Goal: Task Accomplishment & Management: Manage account settings

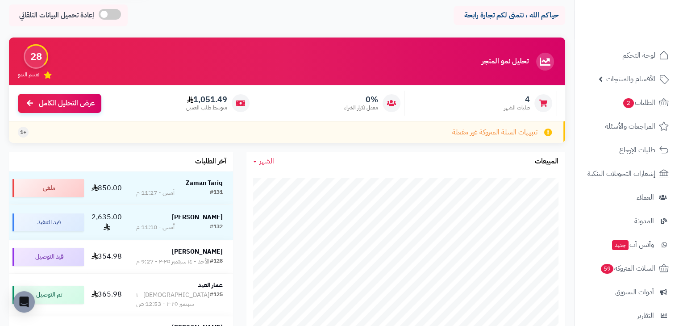
scroll to position [45, 0]
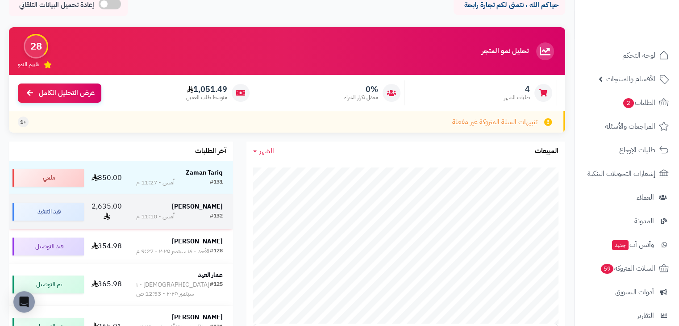
click at [143, 212] on div "أمس - 11:10 م" at bounding box center [155, 216] width 38 height 9
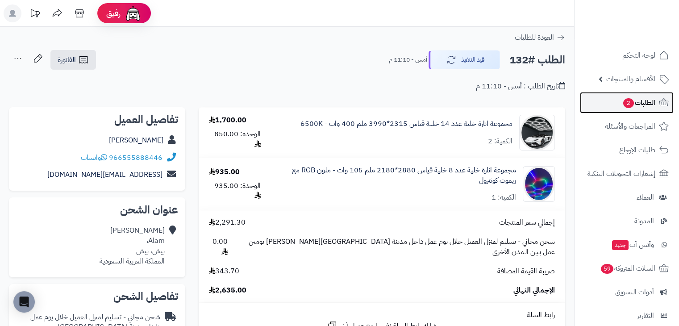
click at [606, 94] on link "الطلبات 2" at bounding box center [627, 102] width 94 height 21
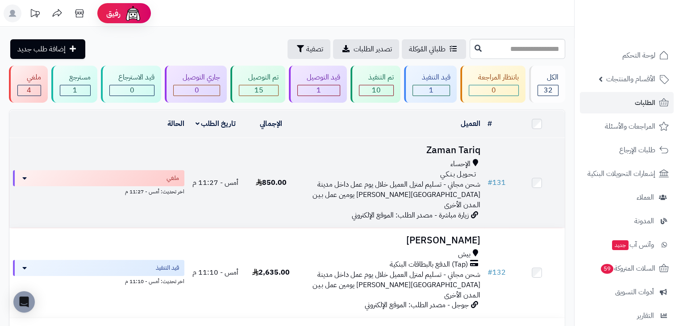
click at [359, 161] on div "الإحساء" at bounding box center [391, 164] width 178 height 10
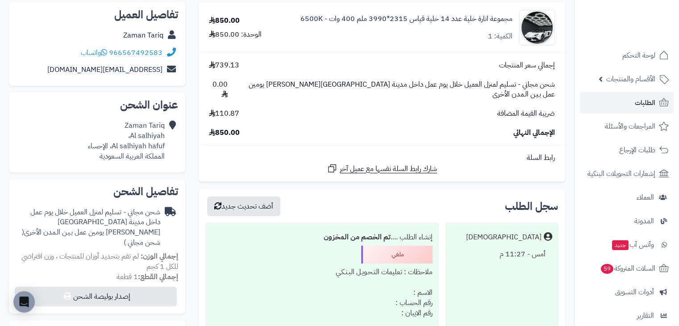
scroll to position [89, 0]
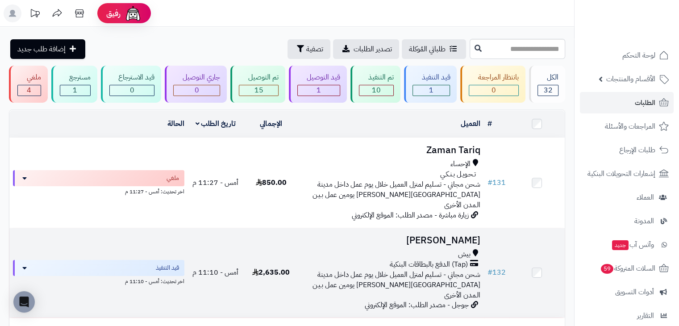
click at [346, 249] on div "بيش" at bounding box center [391, 254] width 178 height 10
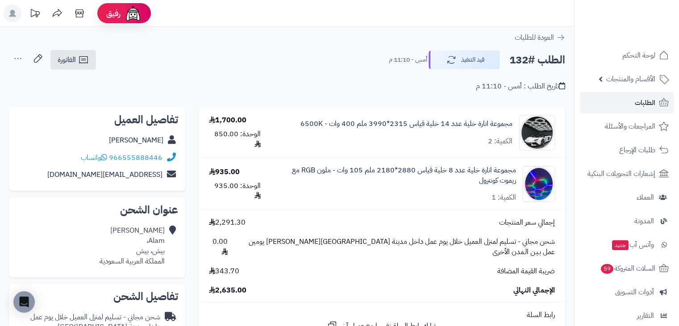
click at [18, 55] on icon at bounding box center [18, 59] width 18 height 18
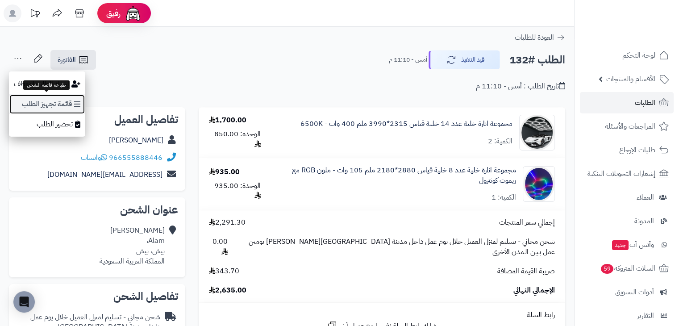
click at [34, 100] on link "قائمة تجهيز الطلب" at bounding box center [47, 104] width 76 height 20
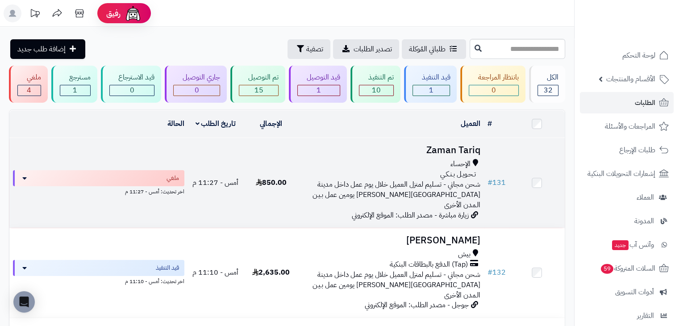
scroll to position [45, 0]
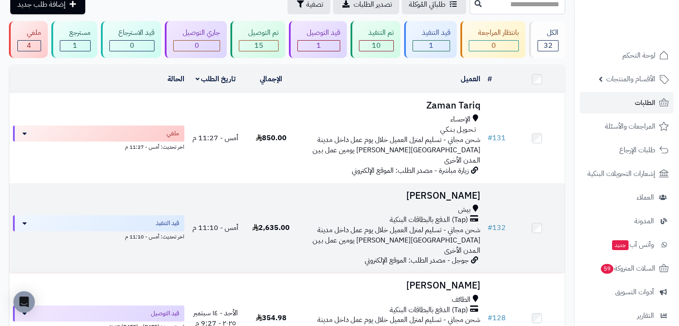
click at [354, 205] on div "بيش" at bounding box center [391, 210] width 178 height 10
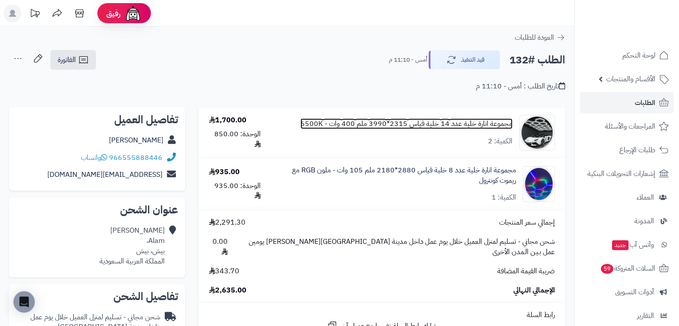
click at [450, 123] on link "مجموعة انارة خلية عدد 14 خلية قياس 2315*3990 ملم 400 وات - 6500K" at bounding box center [407, 124] width 212 height 10
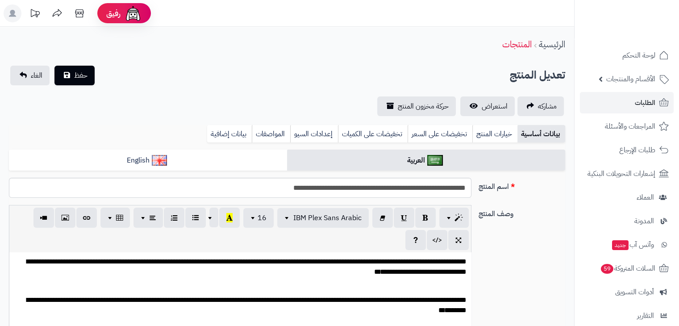
scroll to position [319, 0]
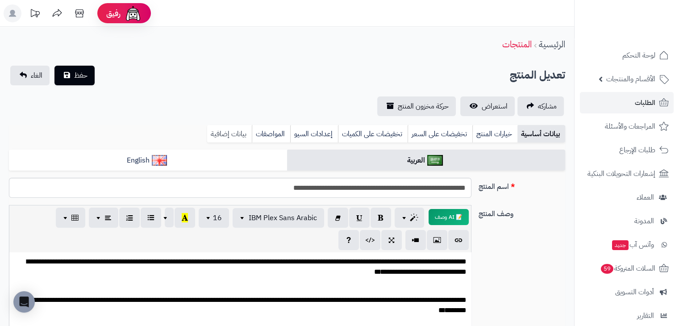
click at [242, 131] on link "بيانات إضافية" at bounding box center [229, 134] width 45 height 18
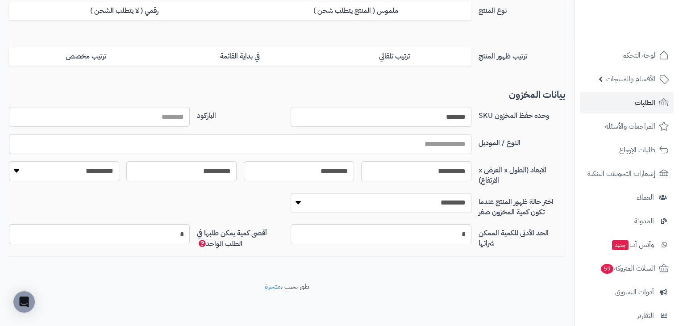
scroll to position [0, 0]
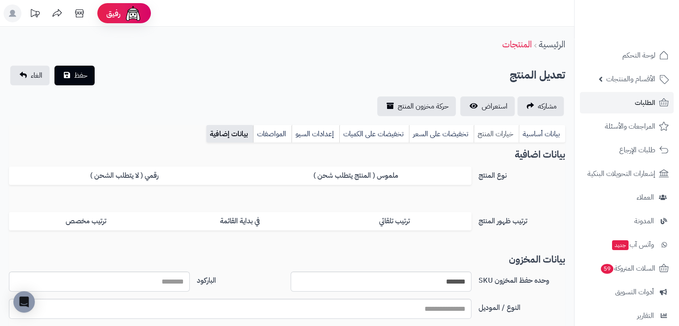
click at [493, 135] on link "خيارات المنتج" at bounding box center [496, 134] width 45 height 18
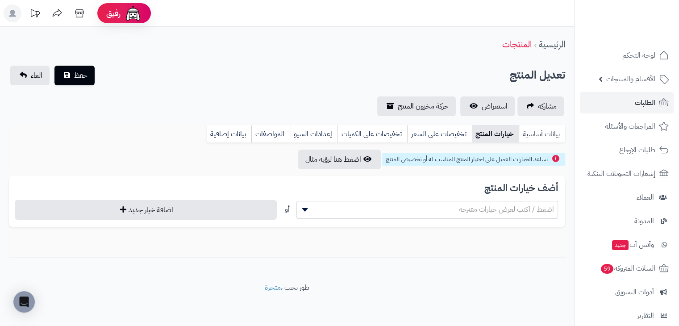
click at [525, 134] on link "بيانات أساسية" at bounding box center [542, 134] width 46 height 18
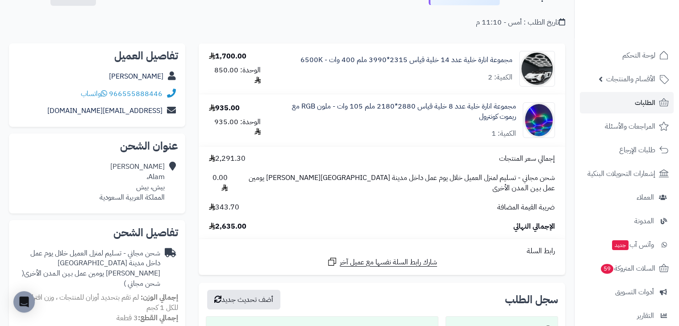
scroll to position [45, 0]
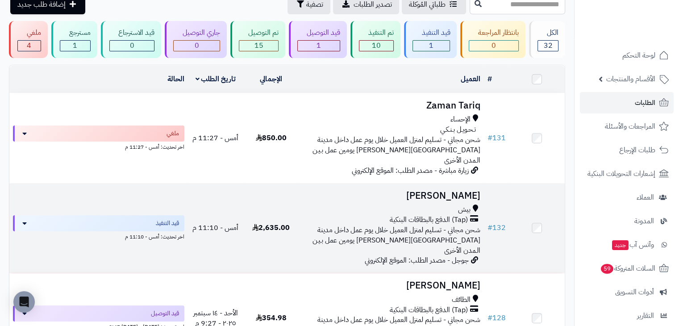
scroll to position [45, 0]
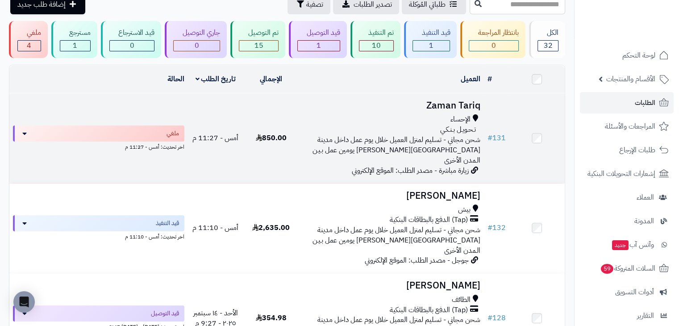
click at [305, 154] on td "Zaman Tariq الإحساء تـحـويـل بـنـكـي شحن مجاني - تسليم لمنزل العميل خلال يوم عم…" at bounding box center [391, 138] width 185 height 90
click at [409, 106] on h3 "Zaman Tariq" at bounding box center [391, 105] width 178 height 10
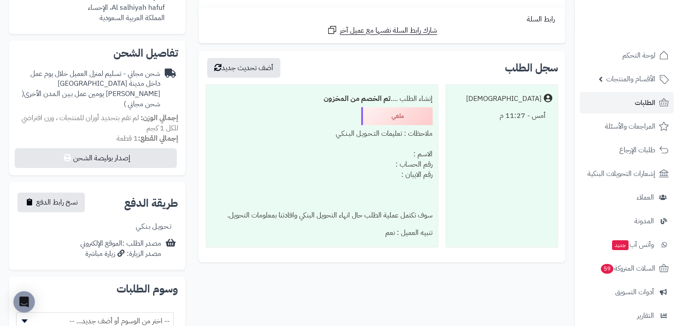
scroll to position [357, 0]
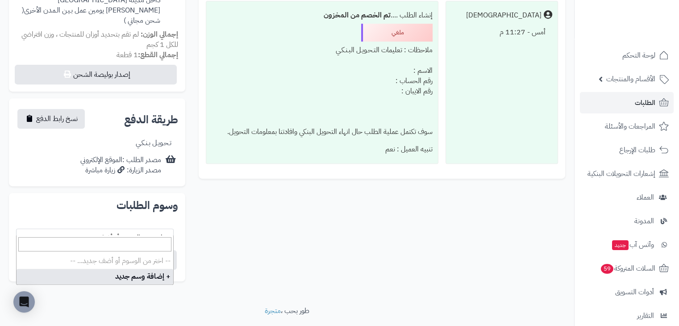
click at [59, 229] on span "-- اختر من الوسوم أو أضف جديد... --" at bounding box center [95, 237] width 157 height 17
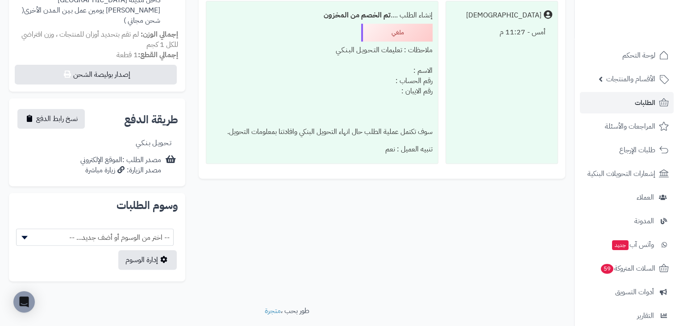
click at [249, 188] on div "**********" at bounding box center [287, 34] width 570 height 508
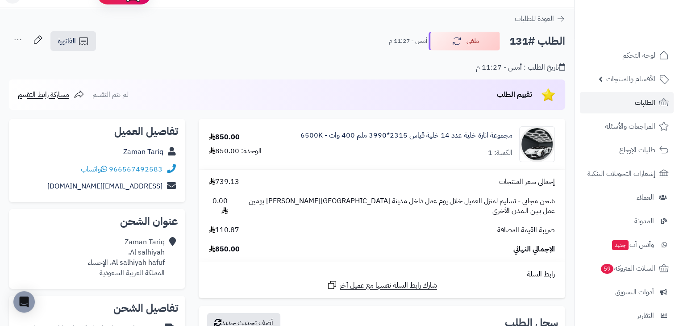
scroll to position [0, 0]
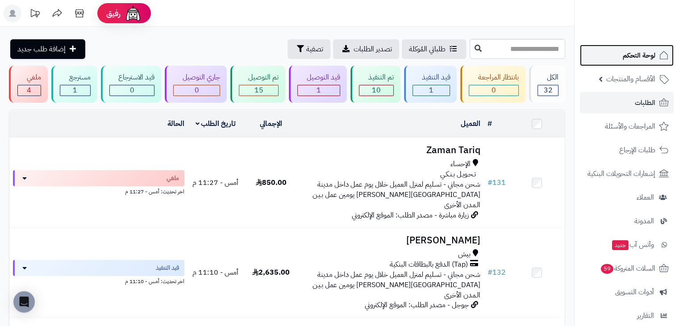
click at [624, 54] on span "لوحة التحكم" at bounding box center [639, 55] width 33 height 13
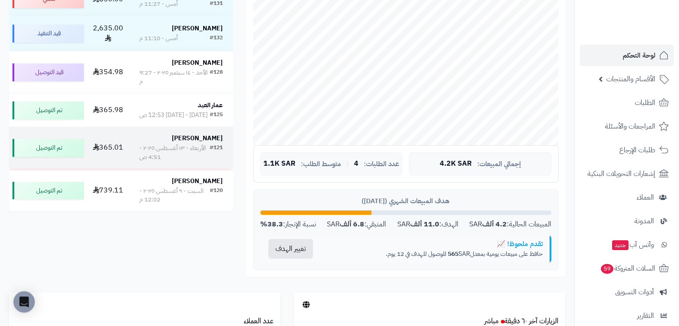
scroll to position [45, 0]
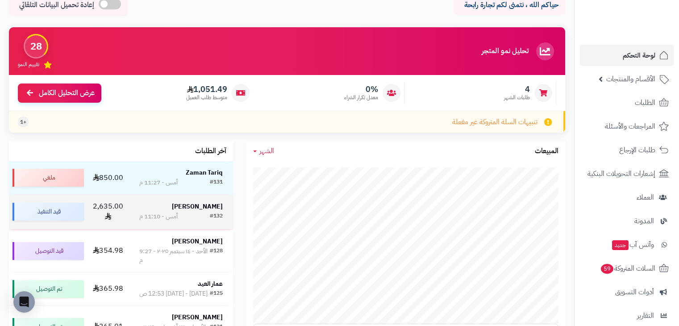
click at [168, 204] on div "[PERSON_NAME]" at bounding box center [180, 206] width 83 height 9
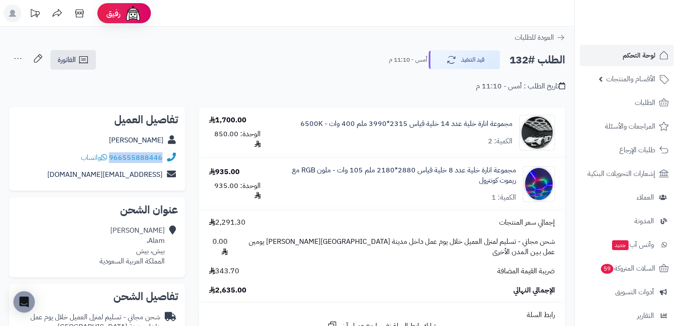
copy div "966555888446"
drag, startPoint x: 163, startPoint y: 159, endPoint x: 110, endPoint y: 159, distance: 53.1
click at [110, 159] on div "966555888446 واتساب" at bounding box center [97, 157] width 162 height 17
click at [651, 57] on span "لوحة التحكم" at bounding box center [639, 55] width 33 height 13
